Goal: Communication & Community: Answer question/provide support

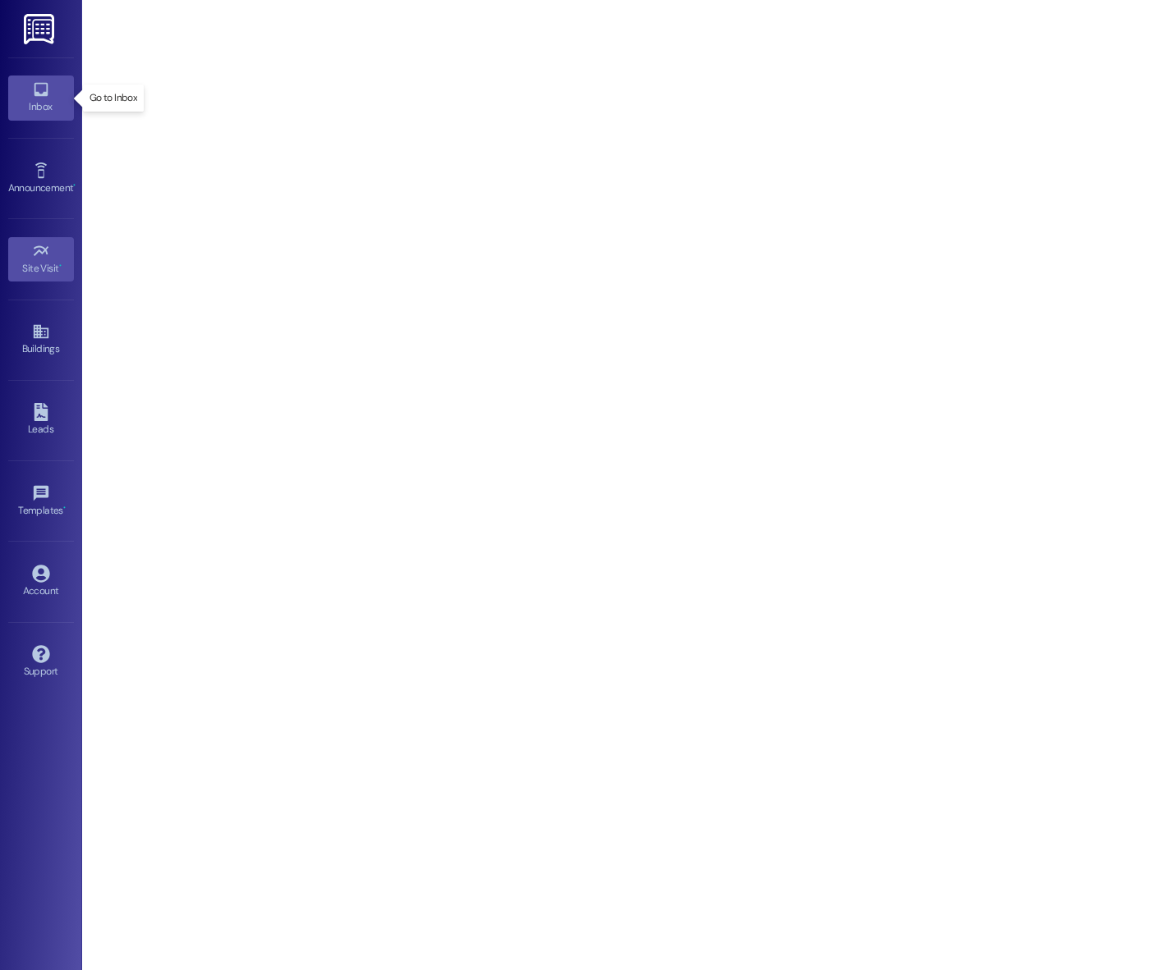
click at [27, 89] on link "Inbox" at bounding box center [41, 98] width 66 height 44
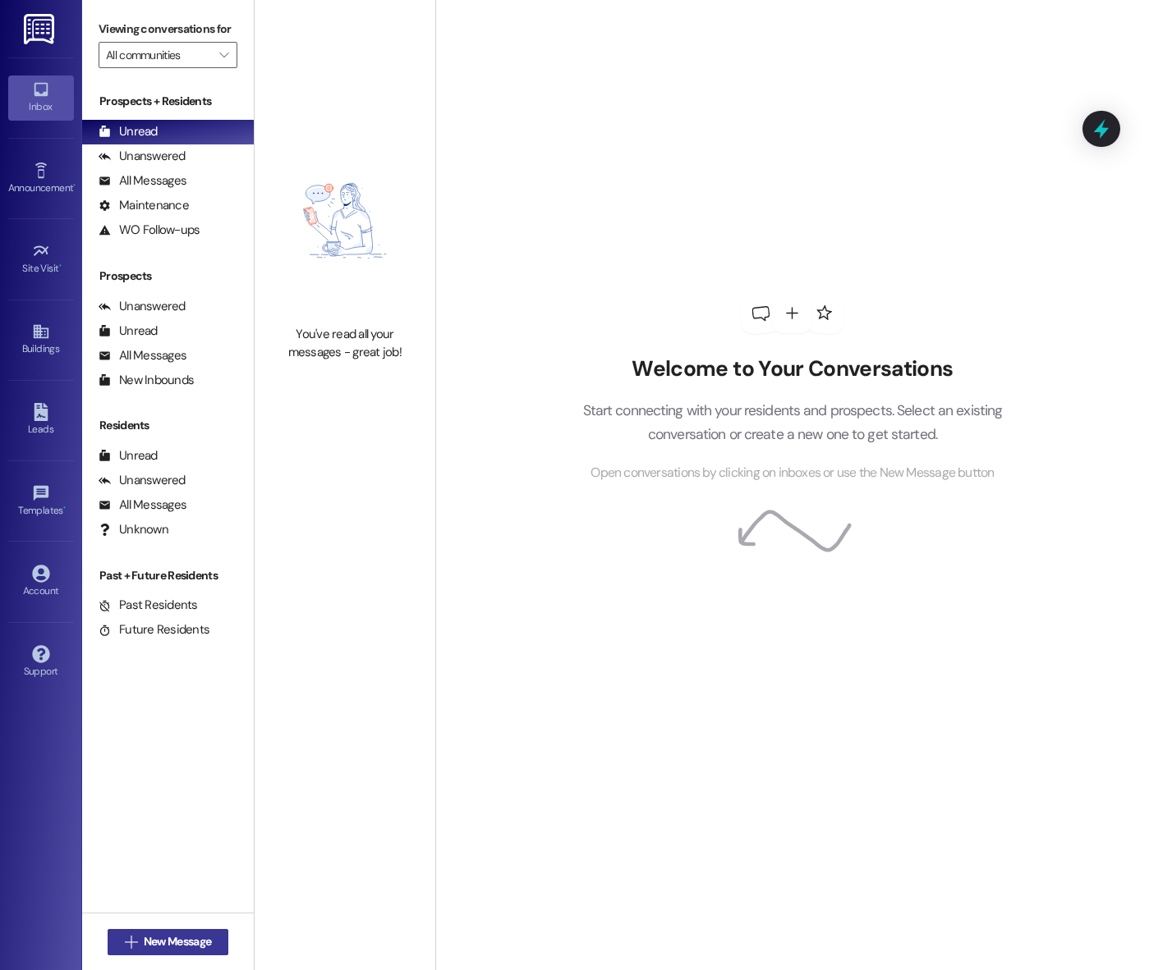
click at [144, 942] on span "New Message" at bounding box center [177, 941] width 67 height 17
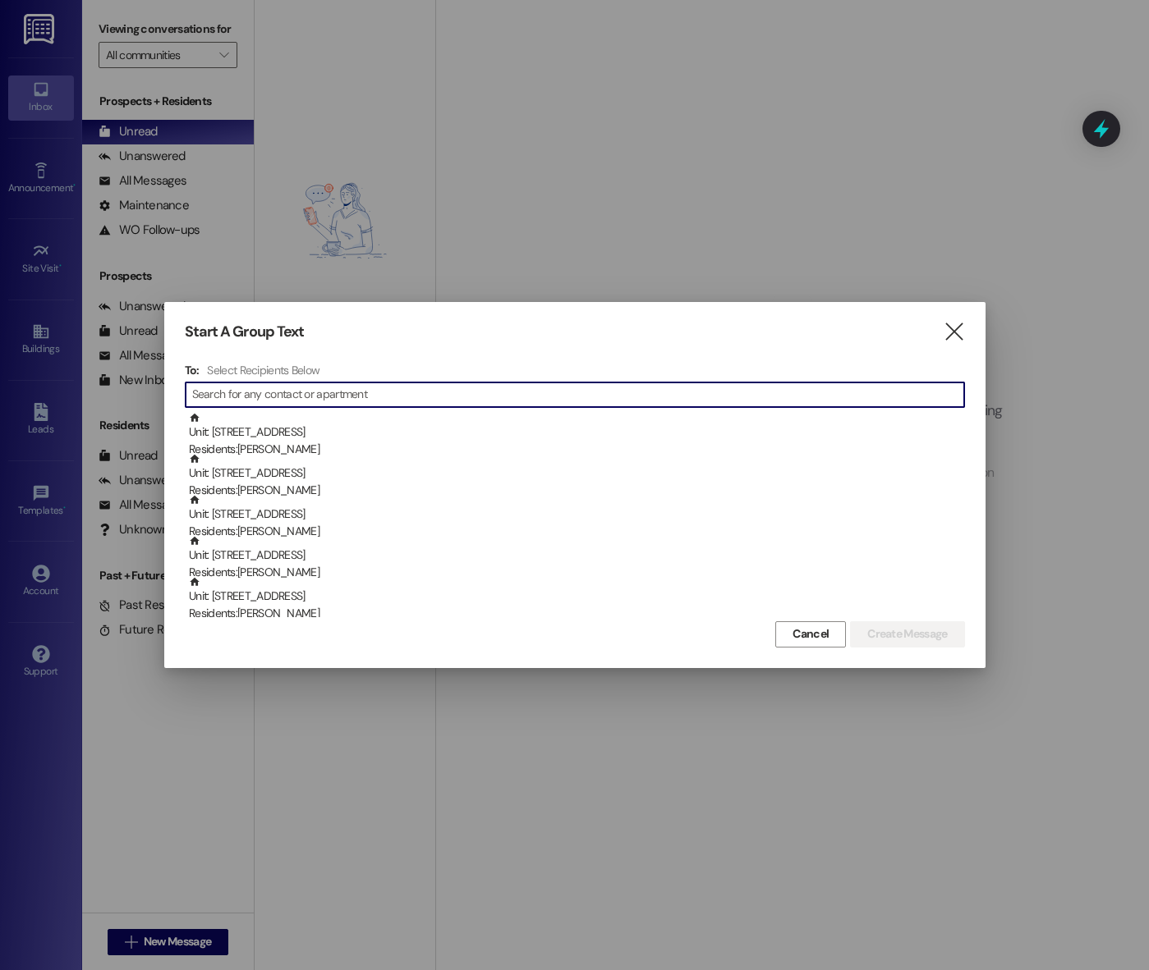
click at [408, 390] on input at bounding box center [578, 394] width 772 height 23
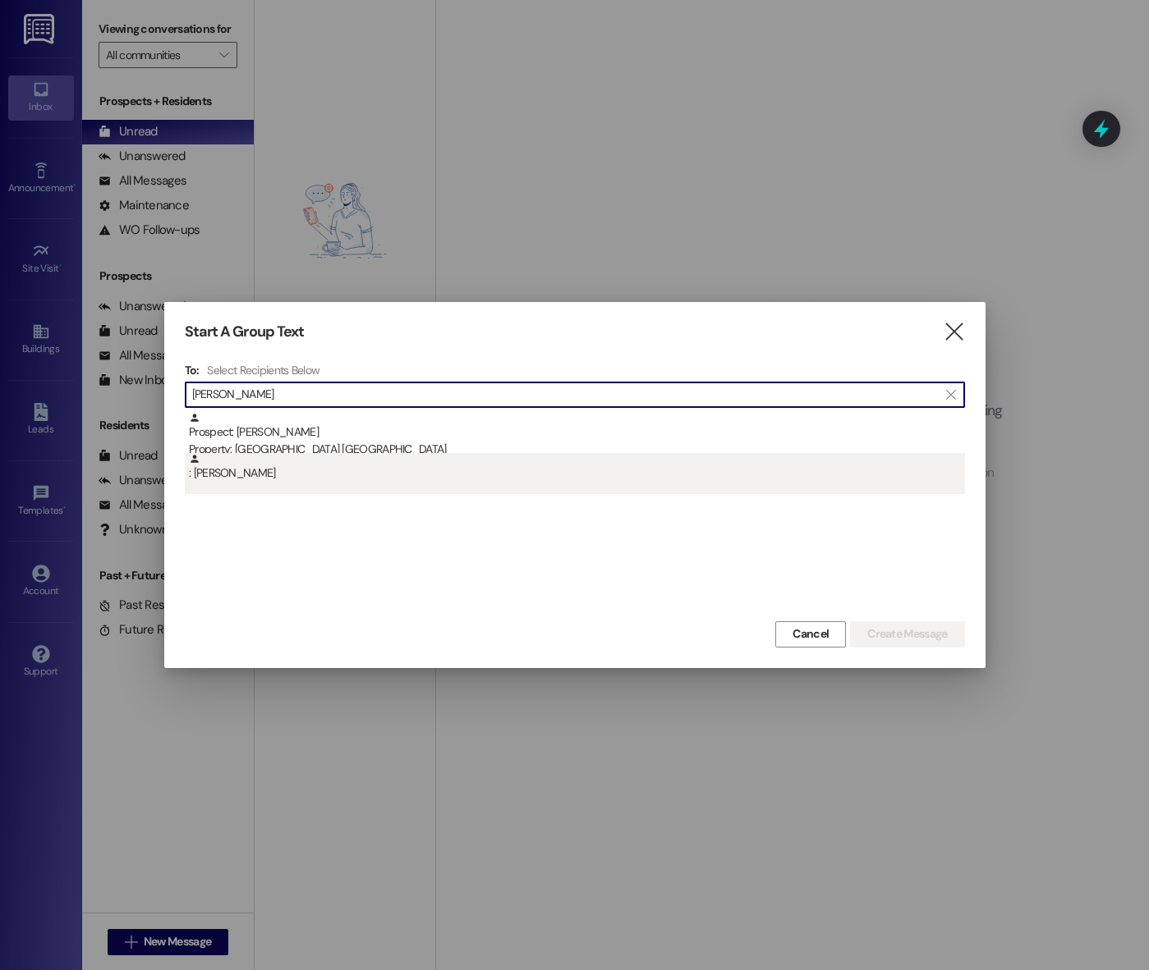
type input "[PERSON_NAME]"
click at [386, 481] on div ": [PERSON_NAME]" at bounding box center [575, 473] width 780 height 41
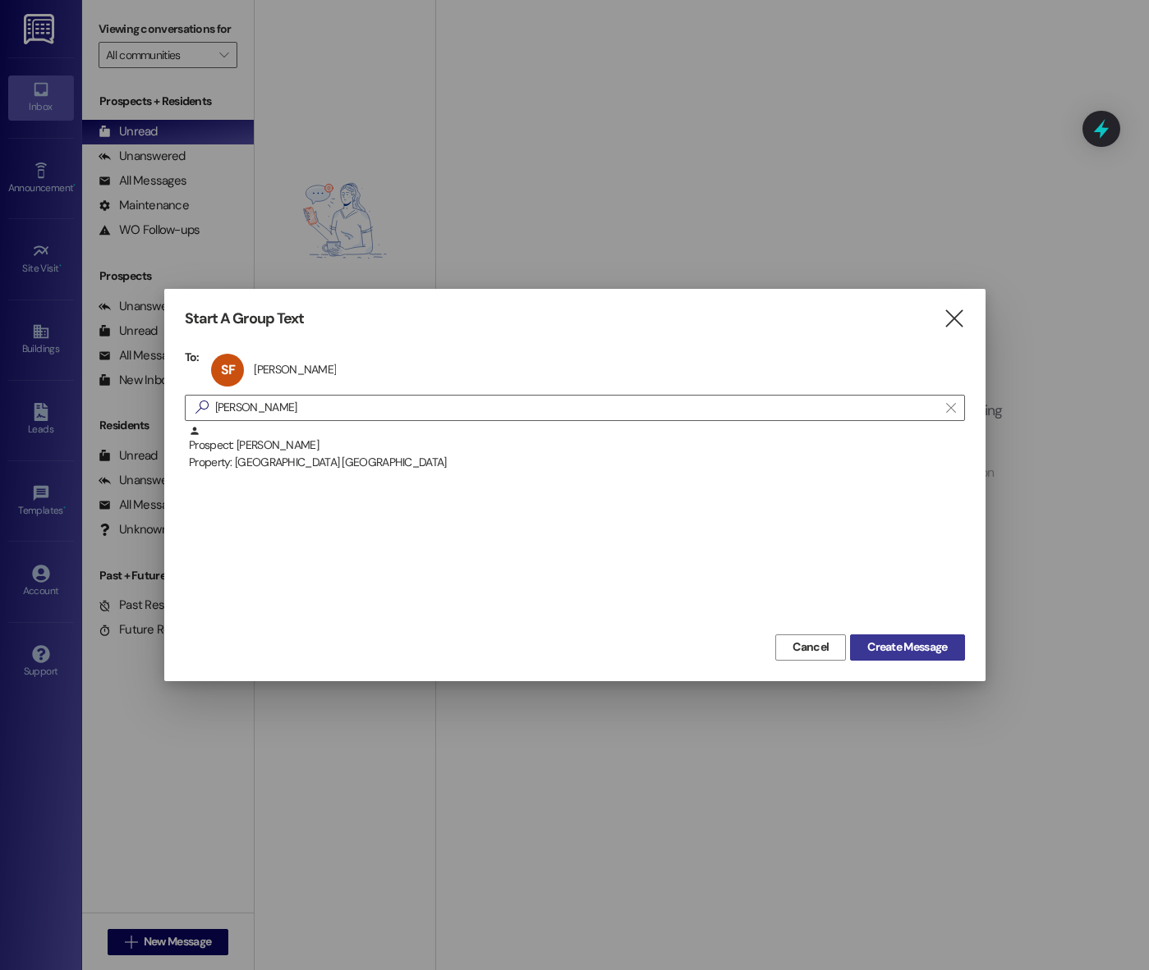
click at [929, 644] on span "Create Message" at bounding box center [907, 647] width 80 height 17
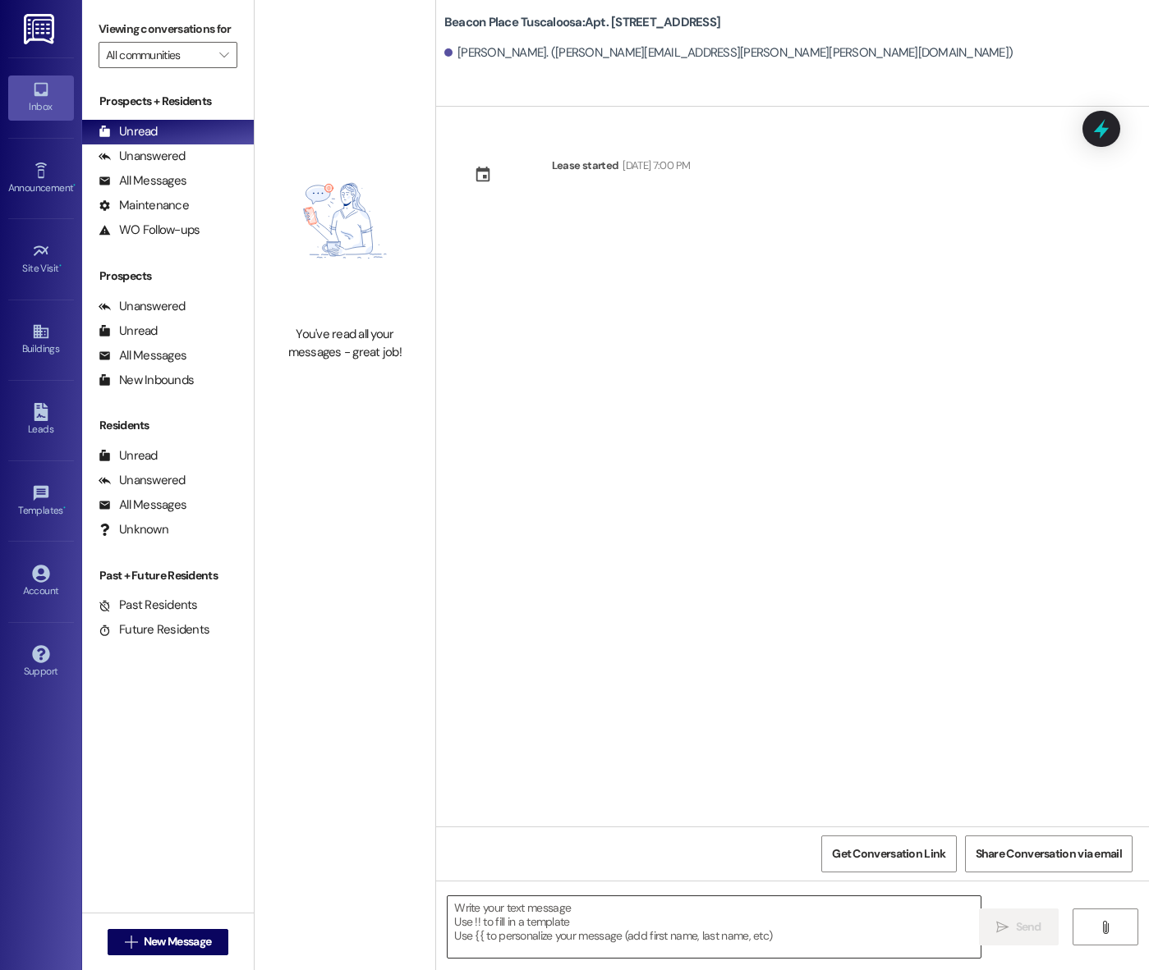
click at [542, 928] on textarea at bounding box center [713, 928] width 533 height 62
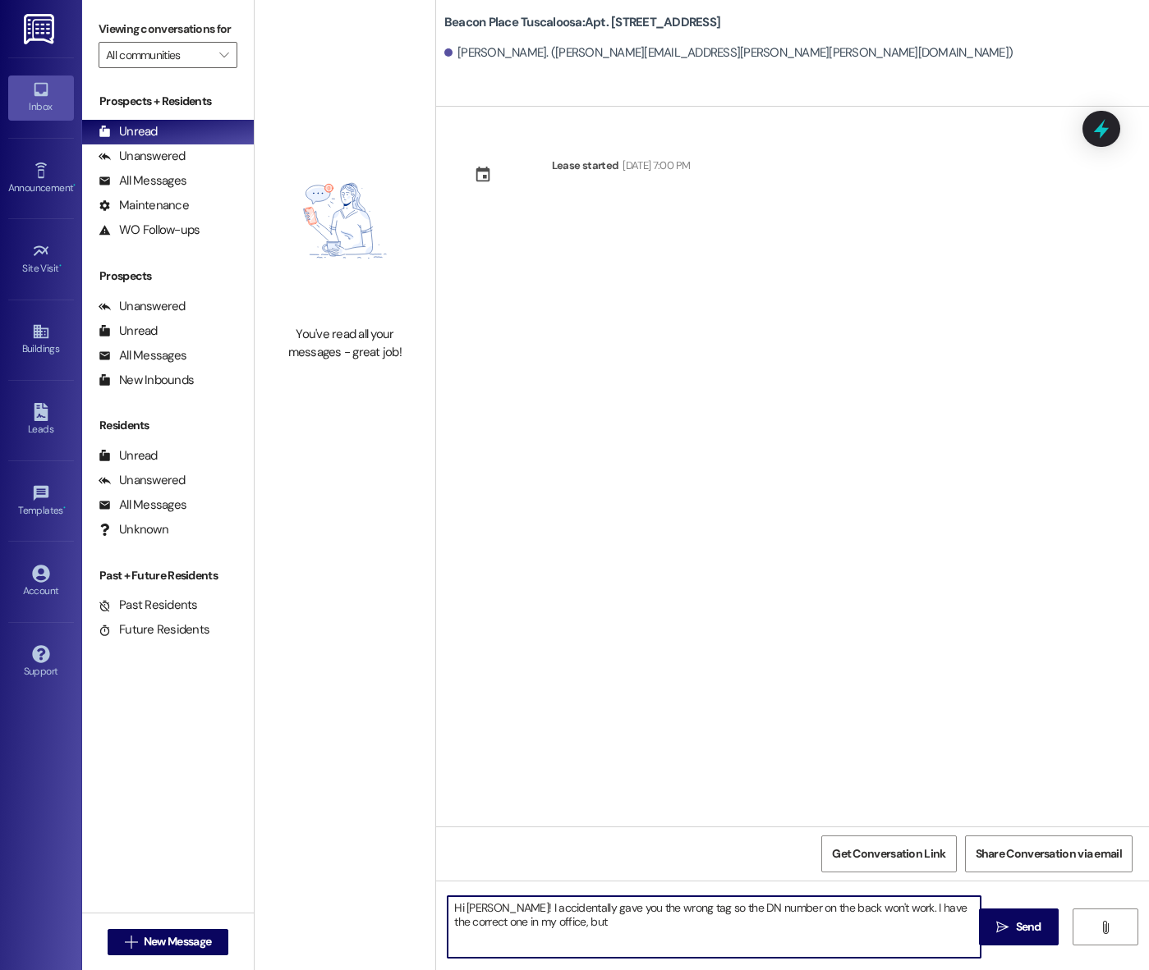
click at [606, 910] on textarea "Hi [PERSON_NAME]! I accidentally gave you the wrong tag so the DN number on the…" at bounding box center [713, 928] width 533 height 62
click at [691, 926] on textarea "Hi [PERSON_NAME]! I accidentally gave you guys the wrong tag so the DN number o…" at bounding box center [713, 928] width 533 height 62
drag, startPoint x: 560, startPoint y: 922, endPoint x: 905, endPoint y: 905, distance: 345.2
click at [905, 905] on textarea "Hi [PERSON_NAME]! I accidentally gave you guys the wrong tag so the DN number o…" at bounding box center [713, 928] width 533 height 62
click at [892, 927] on textarea "Hi [PERSON_NAME]! I accidentally gave you guys the wrong tag so the DN number o…" at bounding box center [713, 928] width 533 height 62
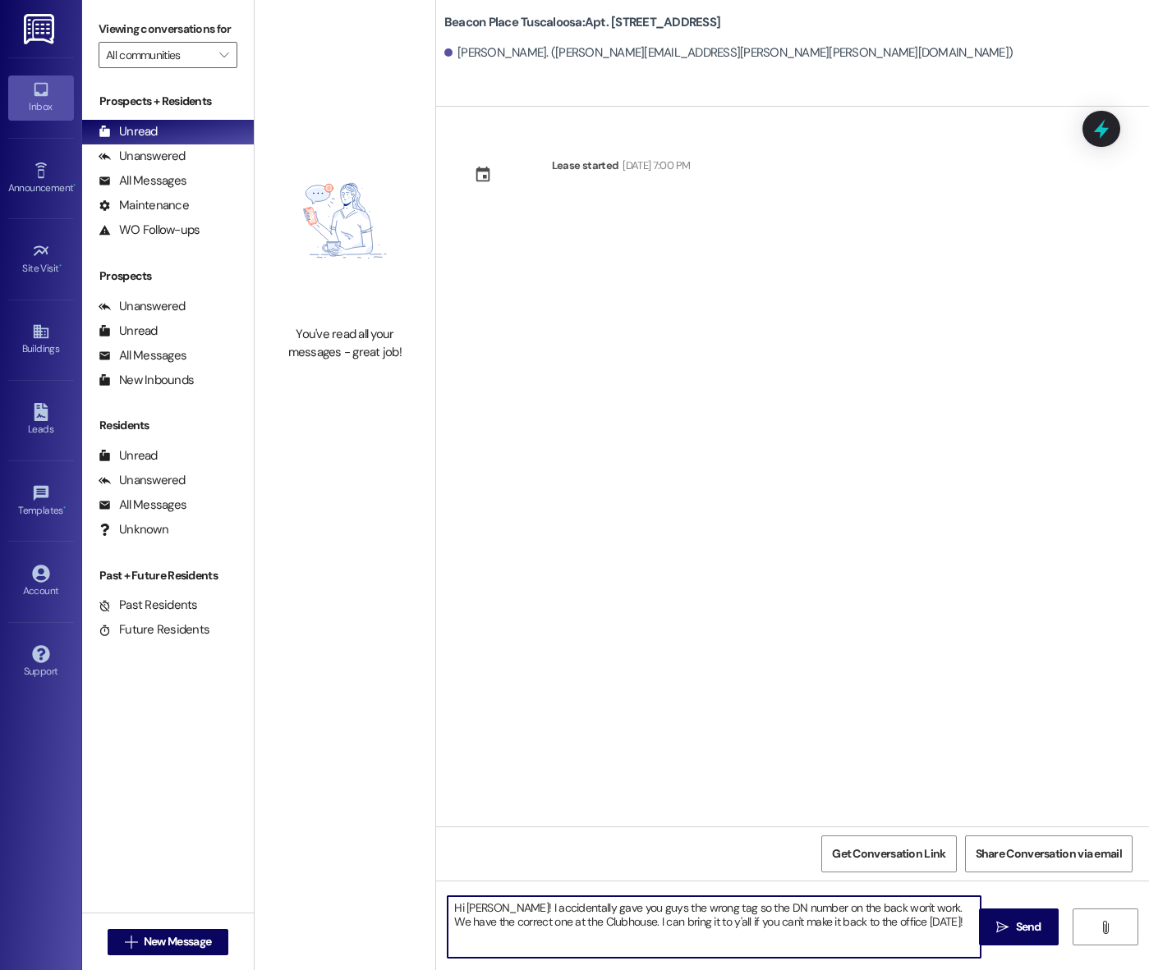
drag, startPoint x: 906, startPoint y: 933, endPoint x: 592, endPoint y: 923, distance: 313.8
click at [592, 923] on textarea "Hi [PERSON_NAME]! I accidentally gave you guys the wrong tag so the DN number o…" at bounding box center [713, 928] width 533 height 62
click at [841, 920] on textarea "Hi [PERSON_NAME]! I accidentally gave you guys the wrong tag so the DN number o…" at bounding box center [713, 928] width 533 height 62
click at [594, 920] on textarea "Hi [PERSON_NAME]! I accidentally gave you guys the wrong tag so the DN number o…" at bounding box center [713, 928] width 533 height 62
click at [737, 947] on textarea "Hi [PERSON_NAME]! I accidentally gave you guys the wrong tag so the DN number o…" at bounding box center [713, 928] width 533 height 62
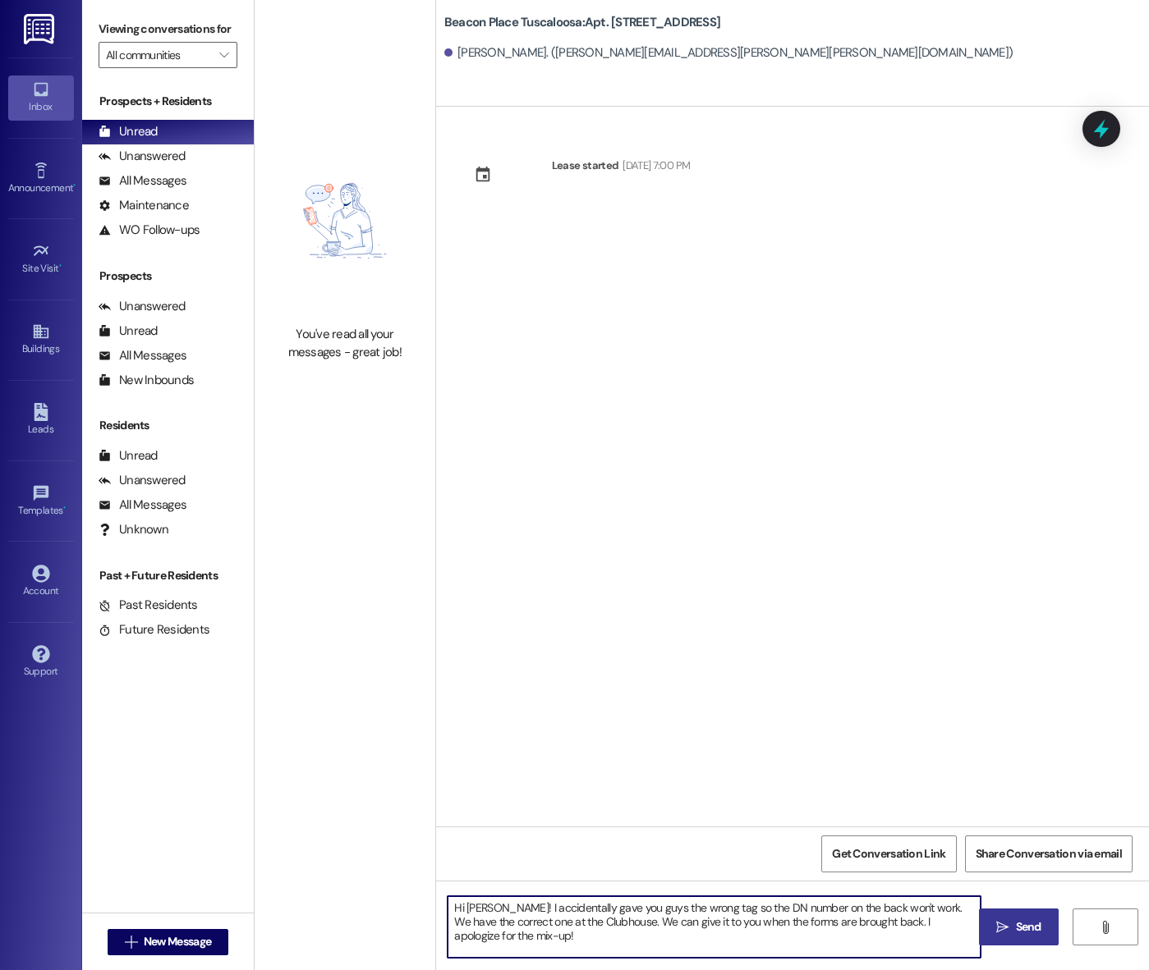
type textarea "Hi [PERSON_NAME]! I accidentally gave you guys the wrong tag so the DN number o…"
click at [1002, 929] on icon "" at bounding box center [1002, 927] width 12 height 13
